Goal: Task Accomplishment & Management: Manage account settings

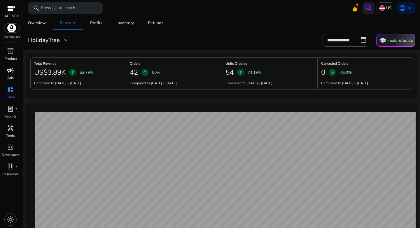
click at [13, 76] on p "Ads" at bounding box center [10, 77] width 6 height 5
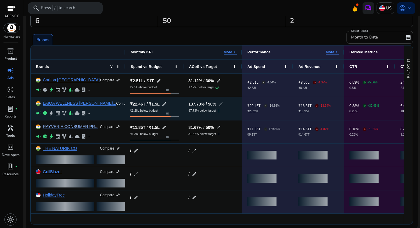
scroll to position [31, 0]
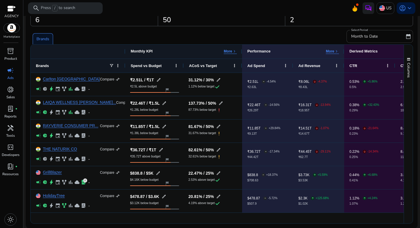
click at [356, 32] on div "Month to Date" at bounding box center [377, 36] width 53 height 13
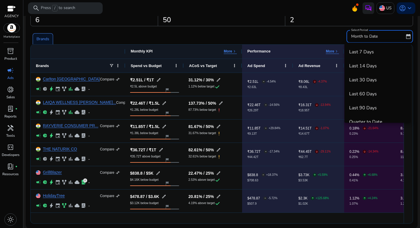
scroll to position [20, 0]
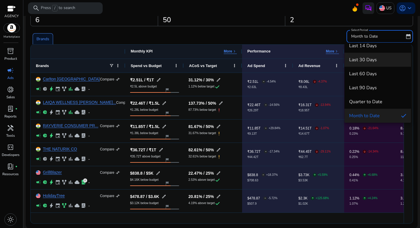
click at [366, 60] on span "Last 30 Days" at bounding box center [377, 60] width 57 height 6
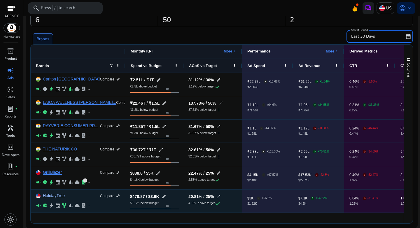
click at [49, 194] on link "HolidayTree" at bounding box center [54, 196] width 22 height 4
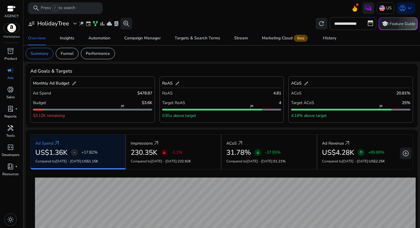
click at [350, 23] on input "**********" at bounding box center [353, 23] width 47 height 13
select select "*"
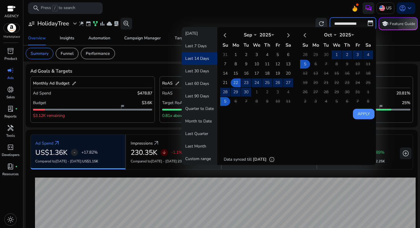
click at [300, 18] on div "**********" at bounding box center [222, 23] width 392 height 13
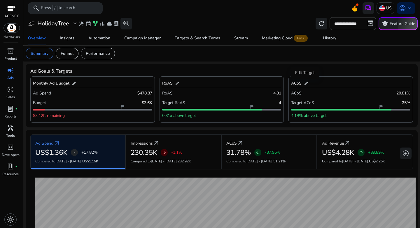
click at [305, 86] on span "edit" at bounding box center [306, 83] width 5 height 5
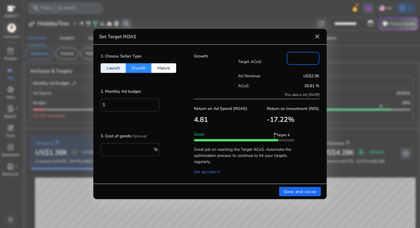
drag, startPoint x: 299, startPoint y: 56, endPoint x: 259, endPoint y: 56, distance: 40.3
click at [259, 56] on div "Target ACoS: **" at bounding box center [279, 61] width 82 height 19
click at [316, 36] on mat-icon "close" at bounding box center [317, 36] width 7 height 7
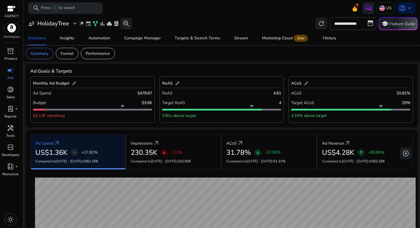
click at [228, 20] on div "**********" at bounding box center [222, 23] width 392 height 13
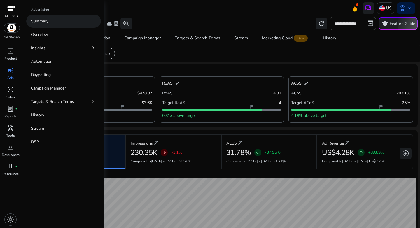
click at [42, 20] on p "Summary" at bounding box center [40, 21] width 18 height 6
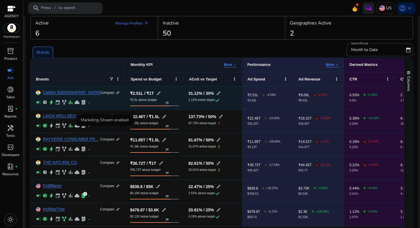
scroll to position [31, 0]
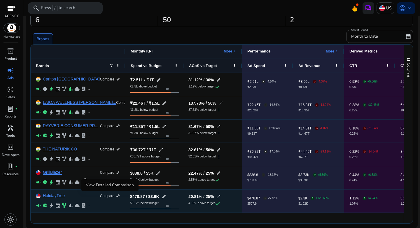
click at [112, 197] on p "Compare" at bounding box center [107, 196] width 14 height 5
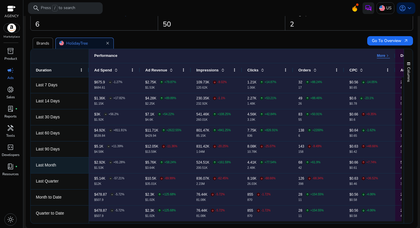
scroll to position [0, 0]
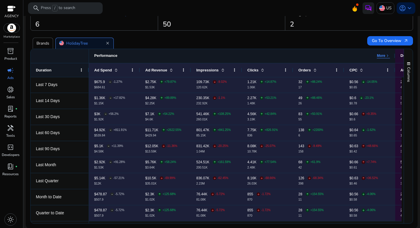
click at [377, 56] on p "More" at bounding box center [381, 55] width 8 height 5
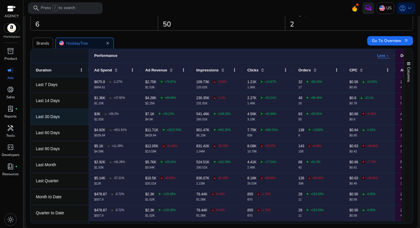
scroll to position [0, 0]
click at [407, 69] on span "Columns" at bounding box center [408, 74] width 5 height 15
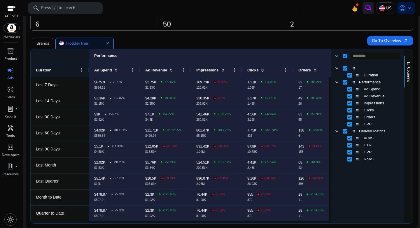
click at [319, 47] on div "Brands HolidayTree close" at bounding box center [197, 41] width 335 height 16
click at [214, 47] on div "Brands HolidayTree close" at bounding box center [197, 41] width 335 height 16
click at [407, 74] on span "Columns" at bounding box center [408, 74] width 5 height 15
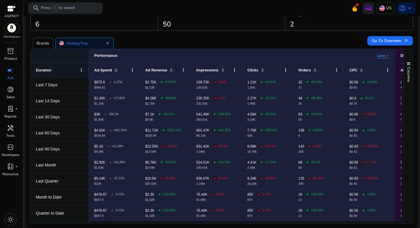
click at [43, 42] on p "Brands" at bounding box center [42, 43] width 13 height 6
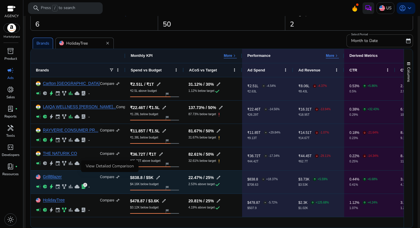
click at [119, 178] on span "compare_arrows" at bounding box center [118, 177] width 5 height 5
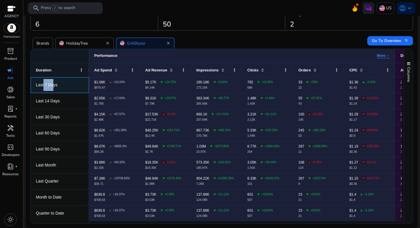
click at [54, 84] on span "Last 7 Days" at bounding box center [47, 85] width 22 height 5
click at [174, 84] on div "$5.17K arrow_upward +24.73% $4.14K" at bounding box center [160, 85] width 31 height 9
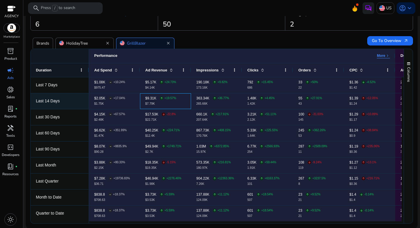
drag, startPoint x: 140, startPoint y: 98, endPoint x: 179, endPoint y: 100, distance: 38.3
click at [179, 100] on div "$9.31K arrow_upward +19.57% $7.79K" at bounding box center [165, 101] width 51 height 16
click at [179, 104] on div "$9.31K arrow_upward +19.57% $7.79K" at bounding box center [165, 101] width 41 height 9
drag, startPoint x: 93, startPoint y: 100, endPoint x: 103, endPoint y: 102, distance: 10.7
click at [102, 100] on div "$2.05K - +17.04% $1.75K" at bounding box center [114, 101] width 51 height 16
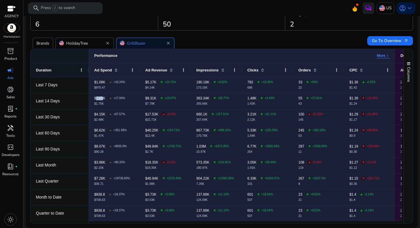
click at [206, 48] on div "Brands HolidayTree close GrillBlazer close" at bounding box center [197, 41] width 335 height 16
drag, startPoint x: 36, startPoint y: 87, endPoint x: 57, endPoint y: 86, distance: 20.4
click at [57, 86] on span "Last 7 Days" at bounding box center [47, 85] width 22 height 5
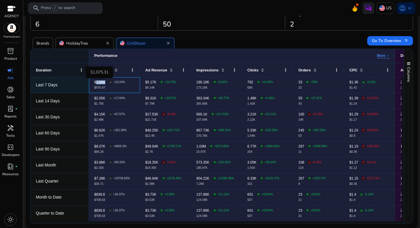
drag, startPoint x: 94, startPoint y: 82, endPoint x: 104, endPoint y: 81, distance: 9.9
click at [104, 81] on p "$1.08K" at bounding box center [99, 83] width 11 height 4
click at [107, 88] on p "$975.47" at bounding box center [109, 87] width 31 height 3
drag, startPoint x: 166, startPoint y: 83, endPoint x: 172, endPoint y: 82, distance: 6.1
click at [172, 82] on p "+24.73%" at bounding box center [171, 82] width 12 height 3
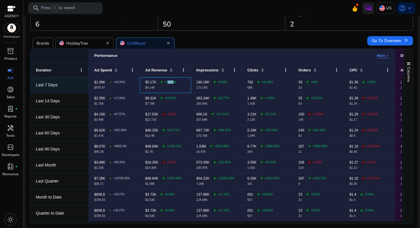
click at [174, 87] on p "$4.14K" at bounding box center [160, 87] width 31 height 3
drag, startPoint x: 219, startPoint y: 84, endPoint x: 229, endPoint y: 84, distance: 9.3
click at [229, 84] on div "190.18K arrow_upward +9.82% 173.16K" at bounding box center [216, 85] width 41 height 9
drag, startPoint x: 270, startPoint y: 82, endPoint x: 276, endPoint y: 83, distance: 6.1
click at [276, 83] on div "792 arrow_upward +15.45% 686" at bounding box center [268, 85] width 41 height 9
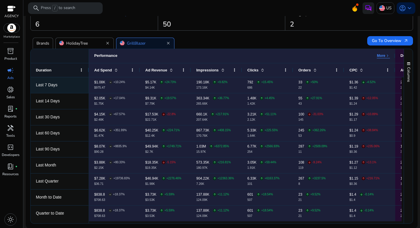
drag, startPoint x: 312, startPoint y: 83, endPoint x: 324, endPoint y: 83, distance: 12.3
click at [324, 83] on div "33 arrow_upward +50% 22" at bounding box center [319, 85] width 41 height 9
click at [326, 87] on div "33 arrow_upward +50% 22" at bounding box center [319, 85] width 41 height 9
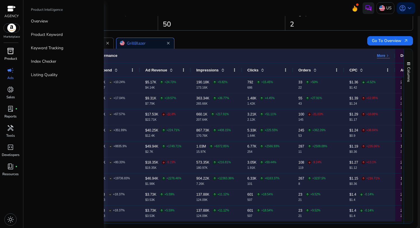
click at [13, 54] on span "inventory_2" at bounding box center [10, 51] width 7 height 7
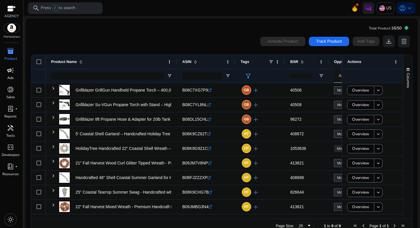
click at [9, 75] on p "Ads" at bounding box center [10, 77] width 6 height 5
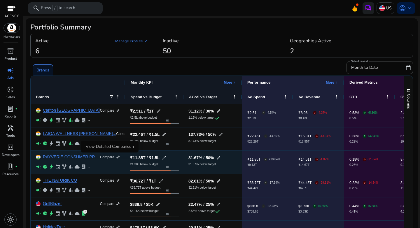
click at [109, 158] on p "Compare" at bounding box center [107, 157] width 14 height 5
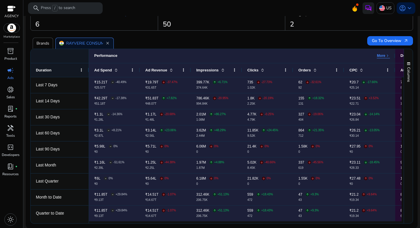
click at [42, 44] on p "Brands" at bounding box center [42, 43] width 13 height 6
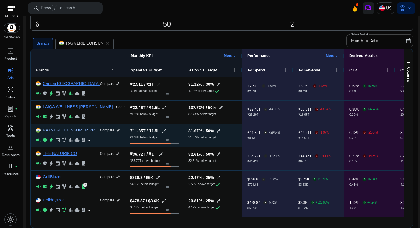
click at [58, 129] on link "RAYVERIE CONSUMER PR..." at bounding box center [70, 130] width 55 height 4
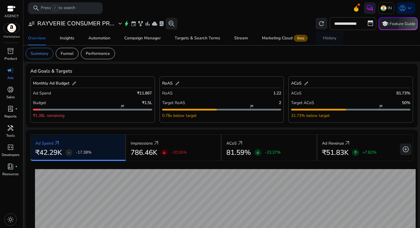
click at [325, 39] on div "History" at bounding box center [329, 38] width 13 height 4
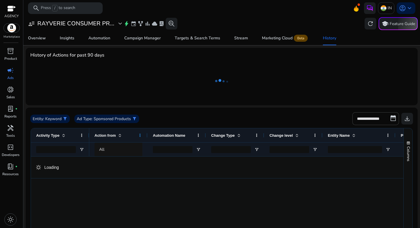
click at [140, 136] on span at bounding box center [140, 135] width 5 height 5
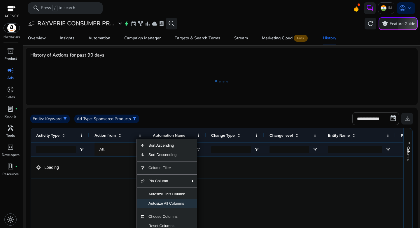
click at [166, 203] on span "Autosize All Columns" at bounding box center [167, 203] width 44 height 9
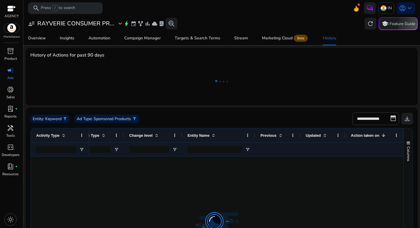
scroll to position [0, 136]
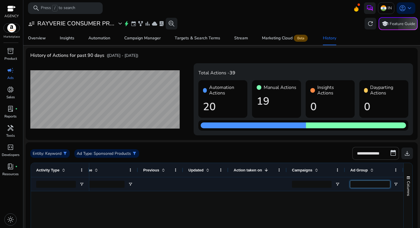
click at [356, 185] on input "Ad Group Filter Input" at bounding box center [371, 184] width 40 height 7
paste input "**********"
type input "**********"
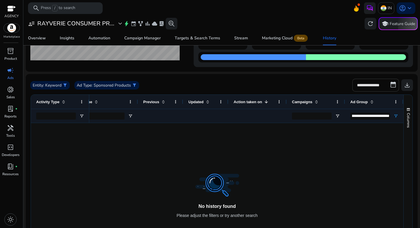
click at [359, 89] on input "**********" at bounding box center [376, 85] width 47 height 13
select select "*"
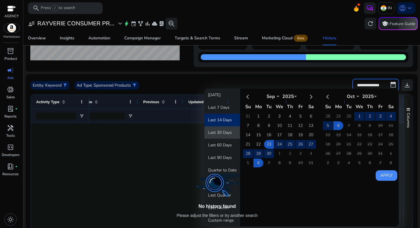
click at [224, 134] on button "Last 30 Days" at bounding box center [223, 132] width 36 height 13
type input "**********"
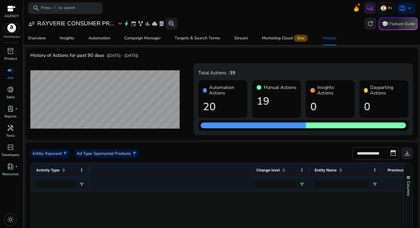
scroll to position [0, 247]
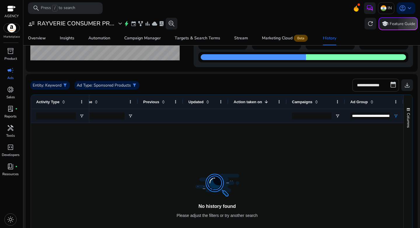
click at [387, 86] on input "**********" at bounding box center [376, 85] width 47 height 13
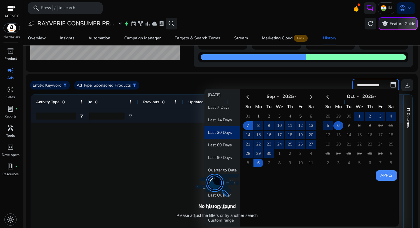
click at [336, 127] on td "6" at bounding box center [339, 125] width 10 height 9
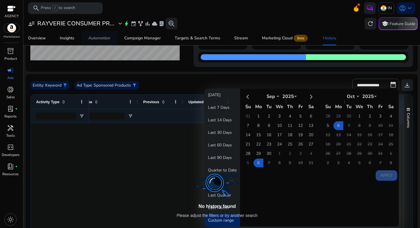
click at [95, 40] on div "Automation" at bounding box center [99, 38] width 22 height 4
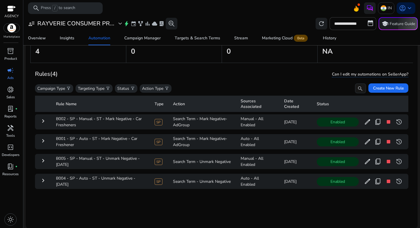
scroll to position [43, 0]
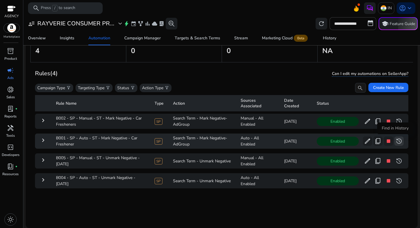
click at [396, 140] on span "history" at bounding box center [399, 141] width 7 height 7
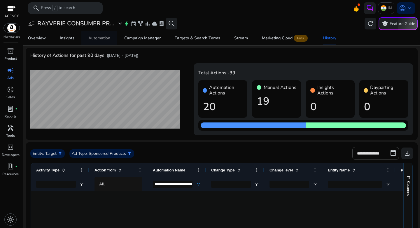
click at [106, 41] on span "Automation" at bounding box center [99, 38] width 22 height 14
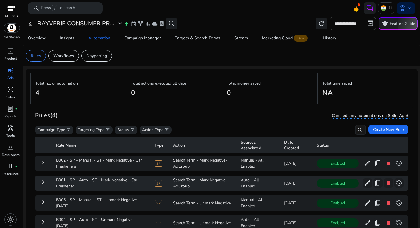
click at [43, 184] on mat-icon "keyboard_arrow_right" at bounding box center [43, 182] width 7 height 7
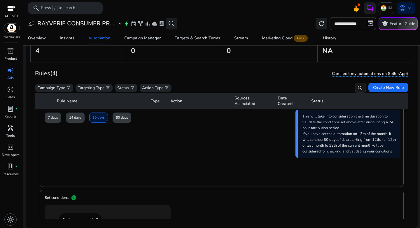
scroll to position [330, 0]
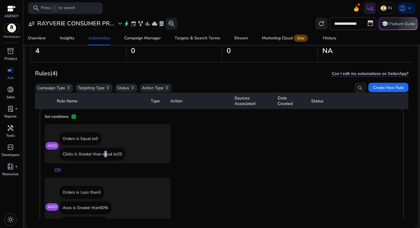
click at [106, 156] on p "Clicks is Greater than equal to 25" at bounding box center [92, 154] width 66 height 13
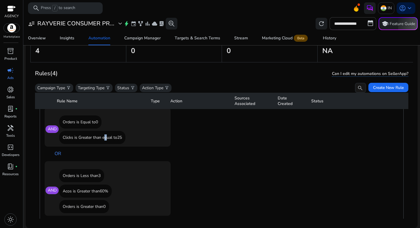
scroll to position [358, 0]
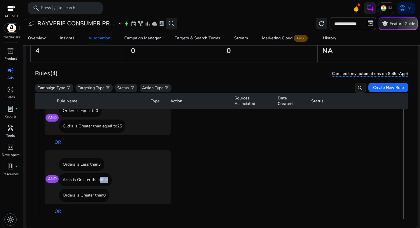
drag, startPoint x: 97, startPoint y: 179, endPoint x: 111, endPoint y: 180, distance: 13.2
click at [111, 180] on p "Acos is Greater than 60%" at bounding box center [85, 179] width 53 height 13
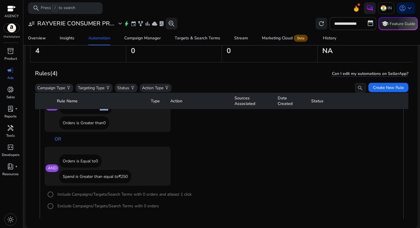
click at [81, 173] on p "Spend is Greater than equal to ₹250" at bounding box center [95, 176] width 72 height 13
drag, startPoint x: 86, startPoint y: 160, endPoint x: 97, endPoint y: 160, distance: 11.4
click at [97, 160] on p "Orders is Equal to 0" at bounding box center [80, 161] width 42 height 13
drag, startPoint x: 109, startPoint y: 173, endPoint x: 137, endPoint y: 173, distance: 27.7
click at [137, 173] on div "Spend is Greater than equal to ₹250" at bounding box center [111, 176] width 104 height 13
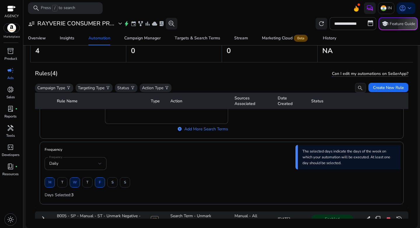
scroll to position [732, 0]
